Goal: Task Accomplishment & Management: Complete application form

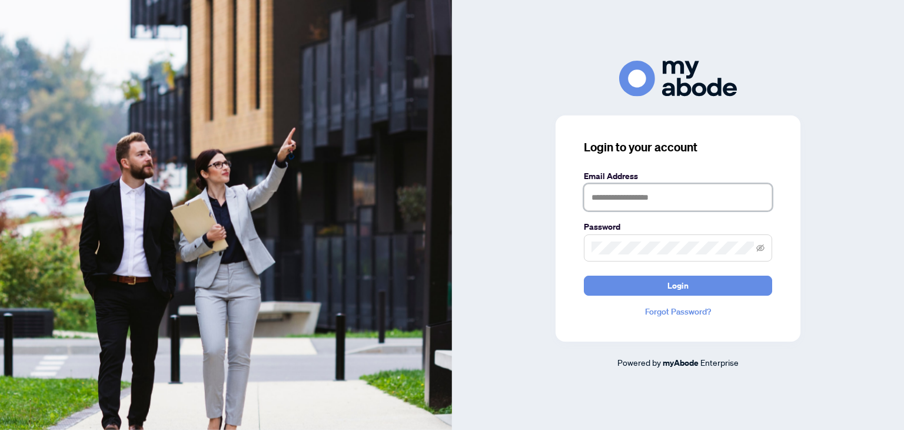
click at [680, 198] on input "text" at bounding box center [678, 197] width 188 height 27
type input "**********"
click at [584, 275] on button "Login" at bounding box center [678, 285] width 188 height 20
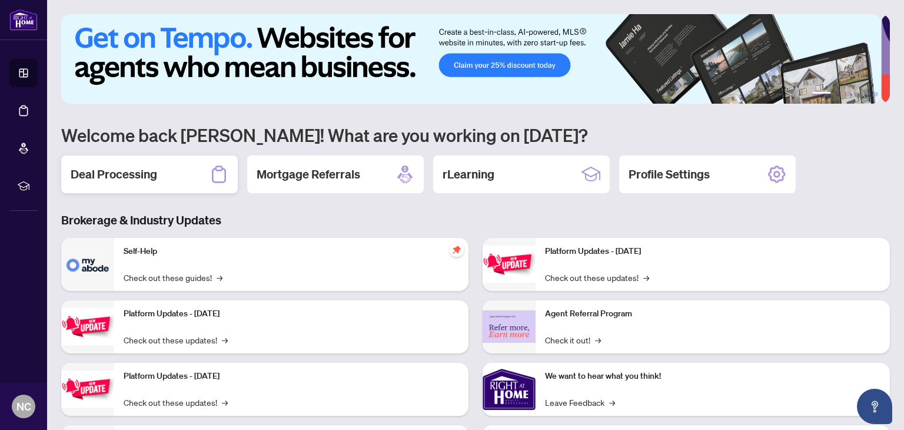
click at [89, 169] on h2 "Deal Processing" at bounding box center [114, 174] width 87 height 16
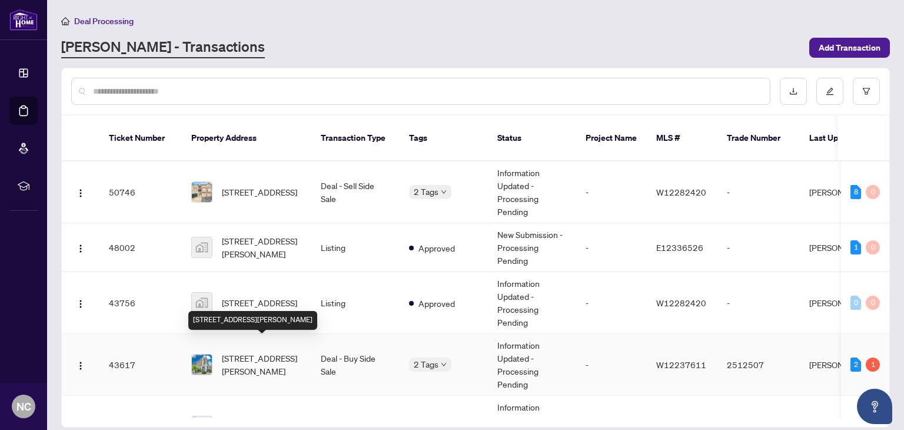
click at [242, 351] on span "1111-11 Michael Power Pl, Toronto, Ontario M9A 5G3, Canada" at bounding box center [262, 364] width 80 height 26
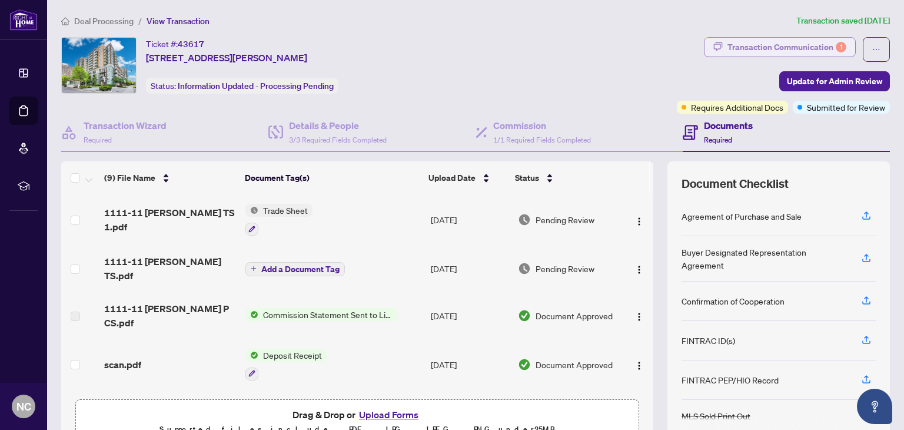
click at [741, 46] on div "Transaction Communication 1" at bounding box center [786, 47] width 119 height 19
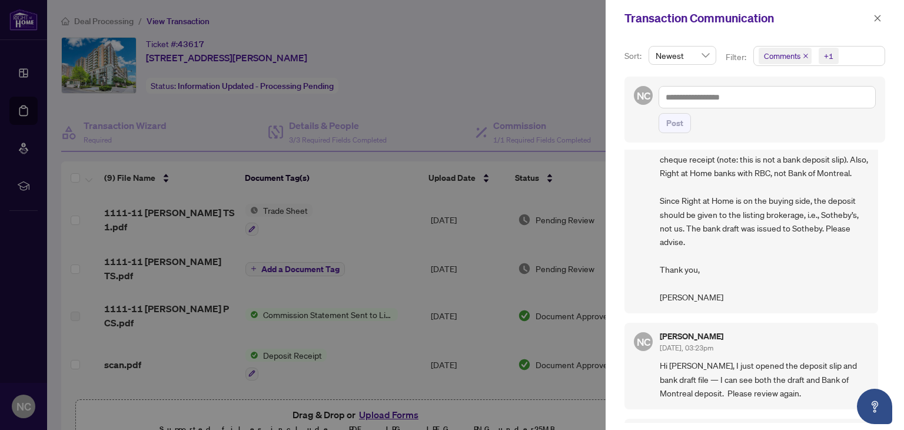
scroll to position [343, 0]
click at [223, 125] on div at bounding box center [452, 215] width 904 height 430
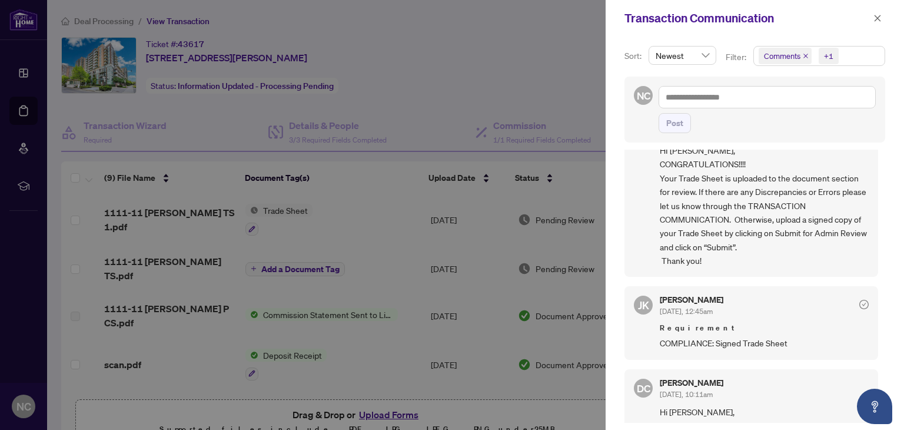
scroll to position [0, 0]
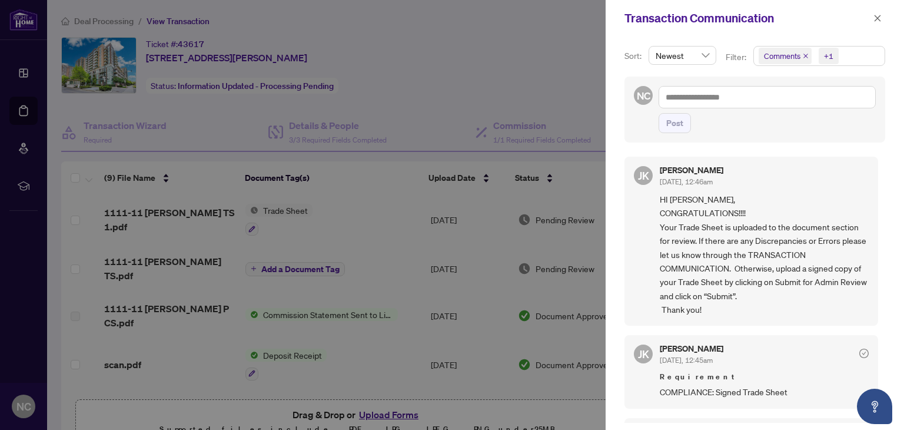
click at [513, 41] on div at bounding box center [452, 215] width 904 height 430
click at [875, 19] on icon "close" at bounding box center [877, 18] width 8 height 8
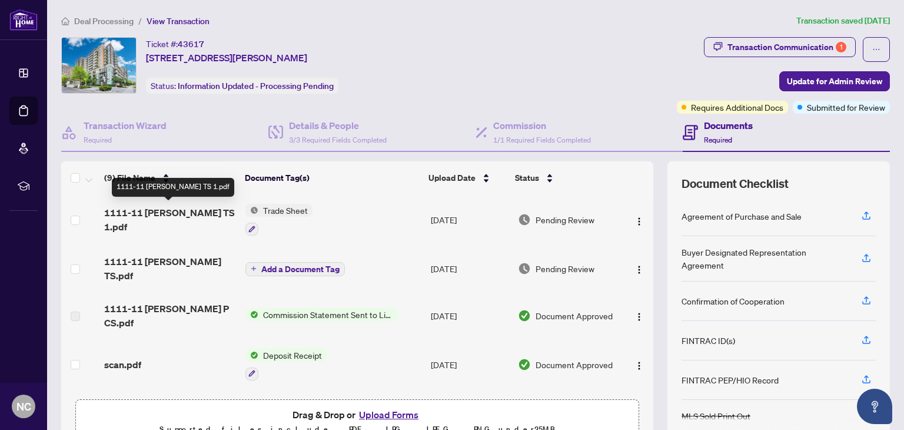
click at [177, 208] on span "1111-11 Michael Power TS 1.pdf" at bounding box center [170, 219] width 132 height 28
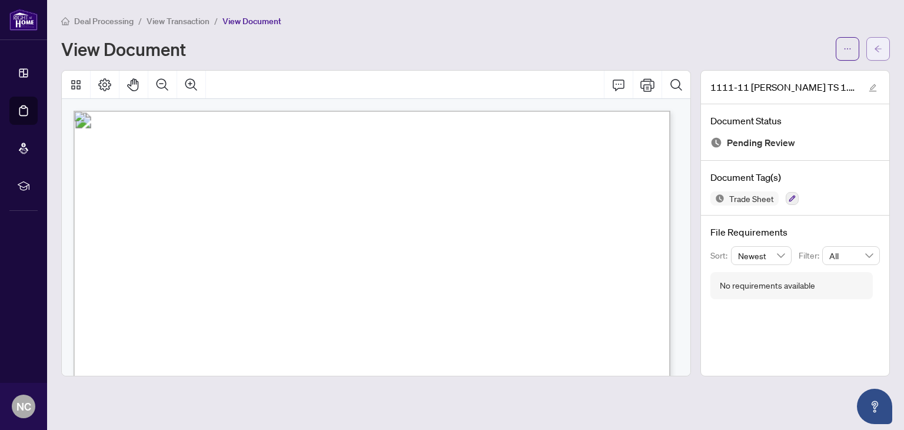
click at [874, 51] on icon "arrow-left" at bounding box center [878, 49] width 8 height 8
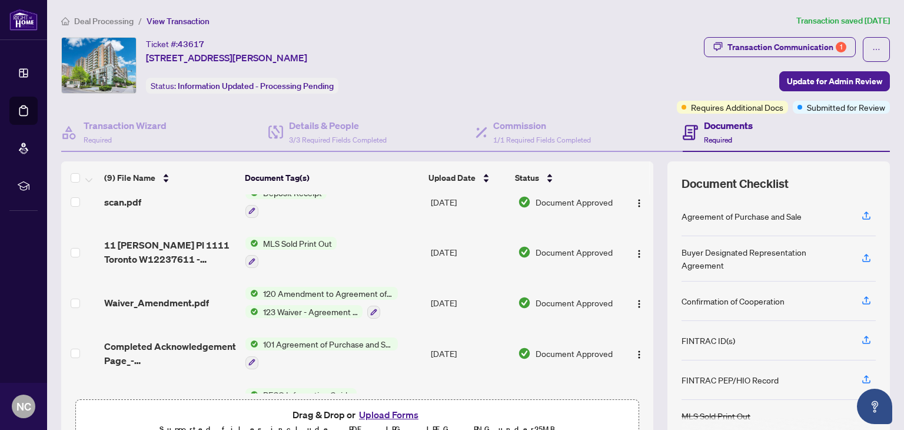
scroll to position [243, 0]
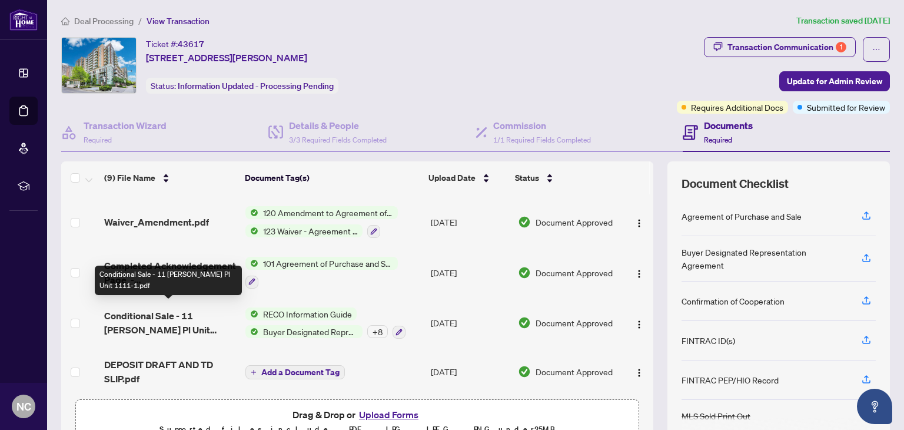
click at [149, 317] on span "Conditional Sale - 11 Michael Power Pl Unit 1111-1.pdf" at bounding box center [170, 322] width 132 height 28
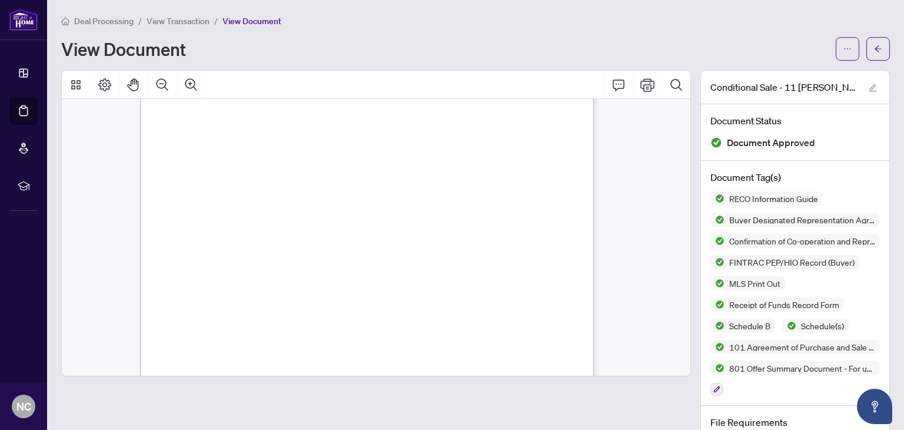
scroll to position [22475, 0]
click at [866, 49] on button "button" at bounding box center [878, 49] width 24 height 24
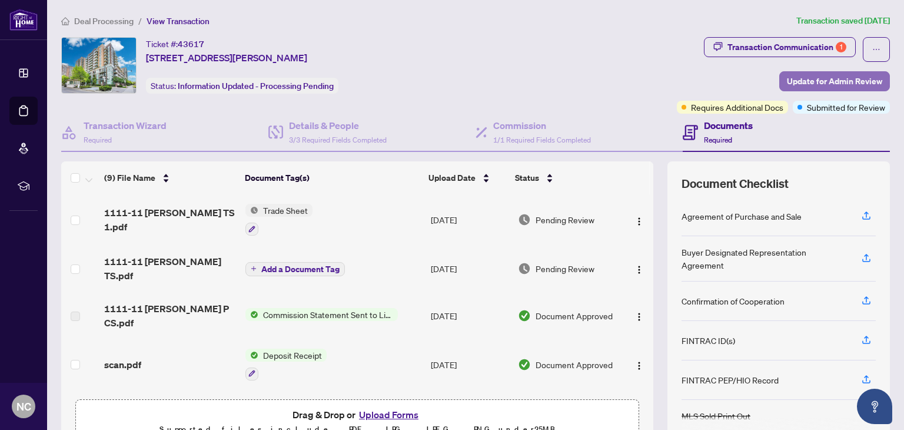
click at [799, 75] on span "Update for Admin Review" at bounding box center [834, 81] width 95 height 19
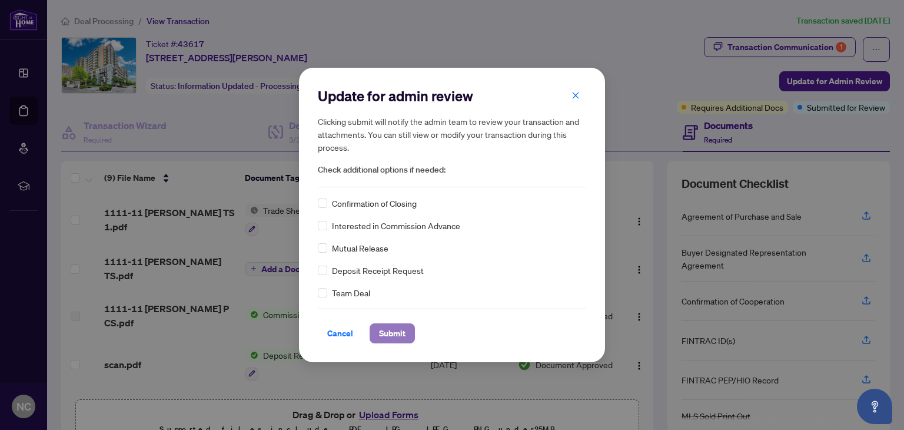
click at [383, 336] on span "Submit" at bounding box center [392, 333] width 26 height 19
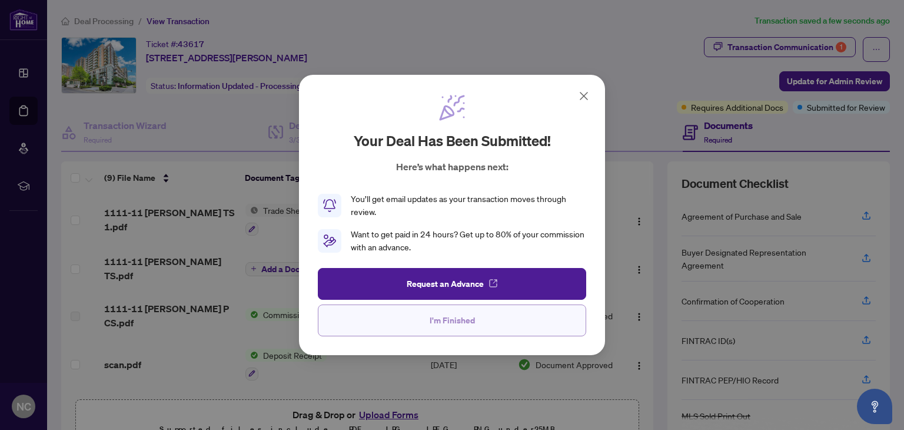
click at [411, 328] on button "I'm Finished" at bounding box center [452, 320] width 268 height 32
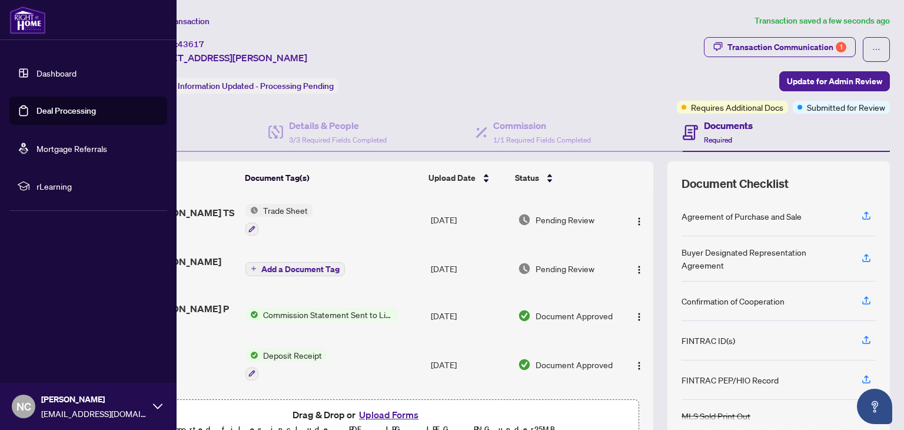
click at [152, 405] on div "NC Nadia Cawley nadiacawley@gmail.com" at bounding box center [88, 406] width 177 height 47
click at [42, 335] on span "Logout" at bounding box center [47, 336] width 26 height 19
